Goal: Task Accomplishment & Management: Manage account settings

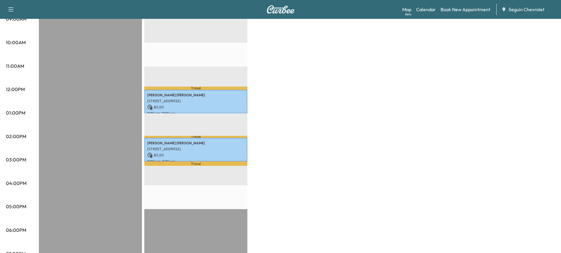
scroll to position [186, 0]
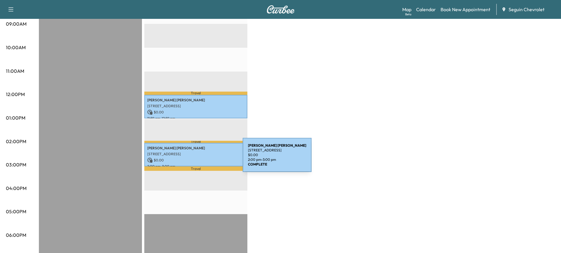
click at [199, 159] on p "$ 0.00" at bounding box center [195, 160] width 97 height 5
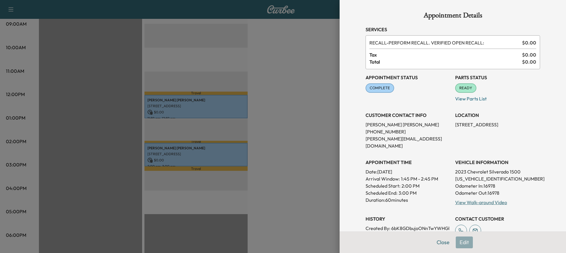
click at [352, 108] on div "Appointment Details Services RECALL - PERFORM RECALL. VERIFIED OPEN RECALL: $ 0…" at bounding box center [452, 126] width 226 height 253
click at [433, 238] on button "Close" at bounding box center [443, 243] width 21 height 12
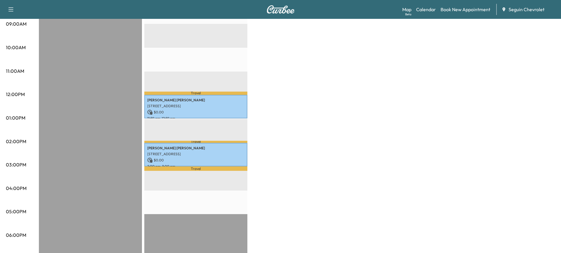
scroll to position [0, 0]
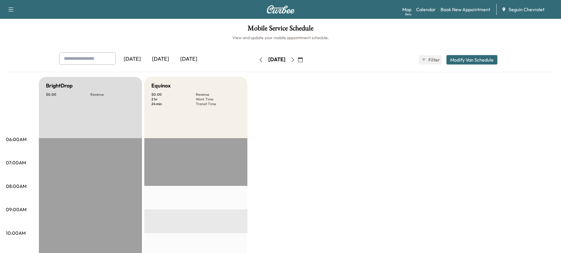
click at [161, 60] on div "[DATE]" at bounding box center [160, 59] width 28 height 14
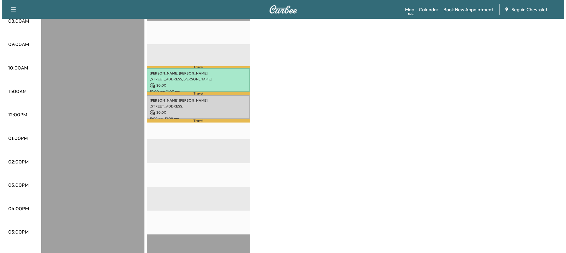
scroll to position [168, 0]
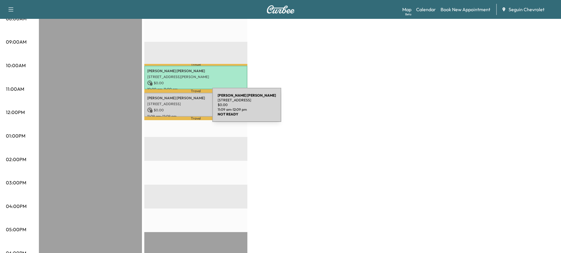
drag, startPoint x: 175, startPoint y: 109, endPoint x: 168, endPoint y: 108, distance: 7.1
click at [168, 108] on p "$ 0.00" at bounding box center [195, 110] width 97 height 5
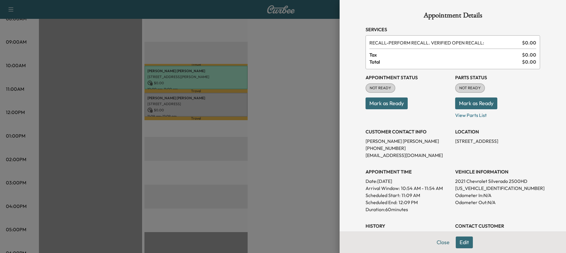
click at [384, 108] on button "Mark as Ready" at bounding box center [386, 104] width 42 height 12
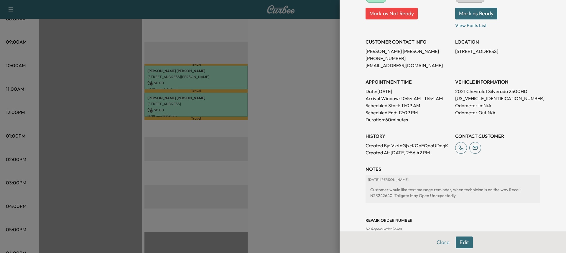
scroll to position [90, 0]
